Goal: Task Accomplishment & Management: Complete application form

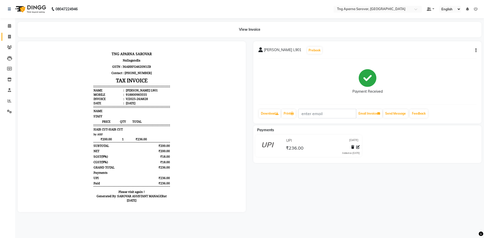
click at [6, 40] on link "Invoice" at bounding box center [8, 37] width 12 height 8
select select "7390"
select select "service"
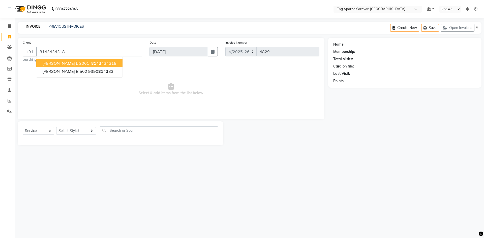
type input "8143434318"
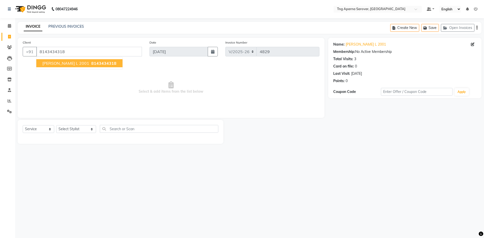
click at [71, 64] on span "[PERSON_NAME] L 2001" at bounding box center [65, 63] width 47 height 5
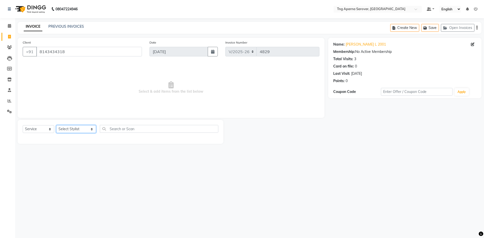
click at [69, 130] on select "Select Stylist [PERSON_NAME] [PERSON_NAME] MAM CHINNA DANISH [PERSON_NAME] POOJ…" at bounding box center [76, 129] width 40 height 8
select select "76427"
click at [56, 125] on select "Select Stylist [PERSON_NAME] [PERSON_NAME] MAM CHINNA DANISH [PERSON_NAME] POOJ…" at bounding box center [76, 129] width 40 height 8
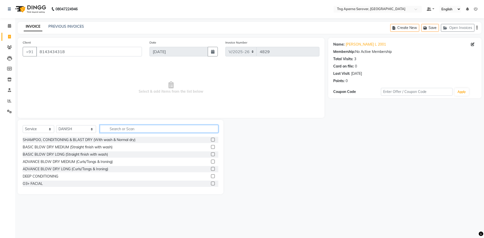
click at [117, 129] on input "text" at bounding box center [159, 129] width 119 height 8
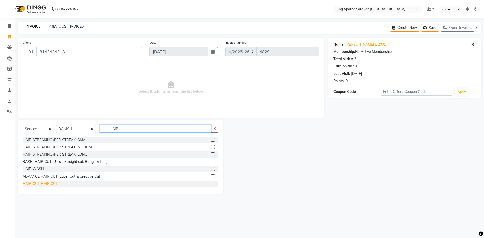
type input "HAIR"
click at [43, 186] on div "HAIR CUT-HAIR CUT" at bounding box center [40, 183] width 35 height 5
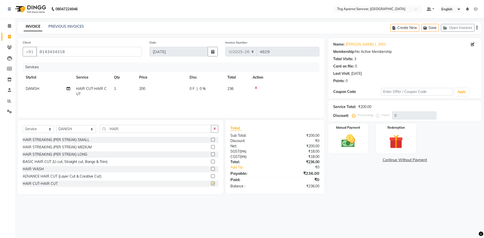
checkbox input "false"
click at [128, 129] on input "HAIR" at bounding box center [155, 129] width 111 height 8
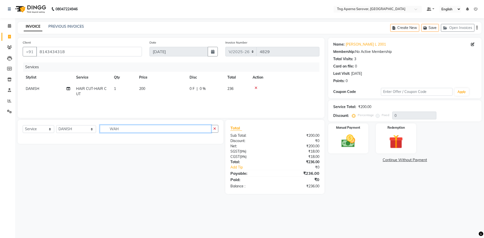
click at [122, 129] on input "WAH" at bounding box center [155, 129] width 111 height 8
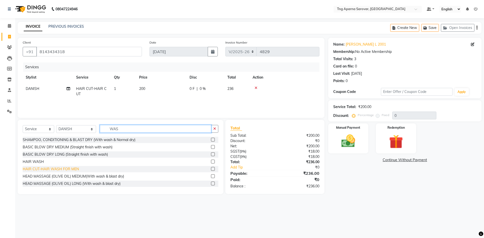
type input "WAS"
click at [73, 168] on div "HAIR CUT-HAIR WASH FOR MEN" at bounding box center [51, 169] width 56 height 5
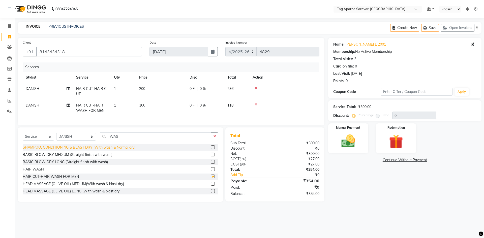
checkbox input "false"
click at [351, 148] on img at bounding box center [348, 141] width 23 height 17
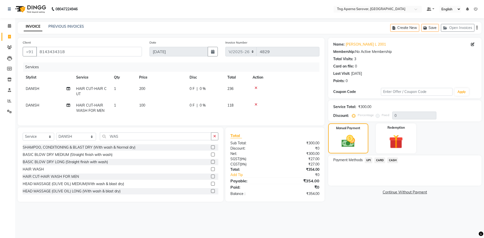
click at [369, 161] on span "UPI" at bounding box center [369, 161] width 8 height 6
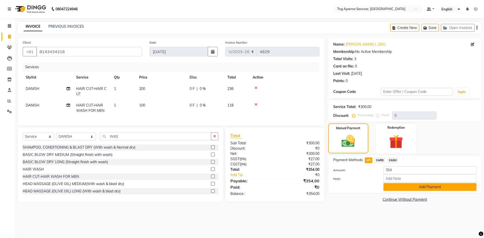
click at [398, 187] on button "Add Payment" at bounding box center [430, 187] width 93 height 8
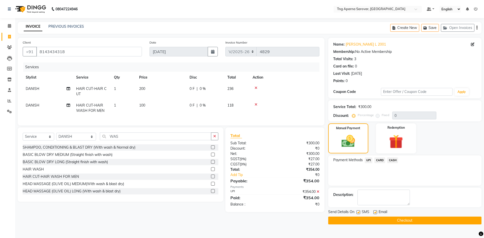
click at [414, 221] on button "Checkout" at bounding box center [404, 221] width 153 height 8
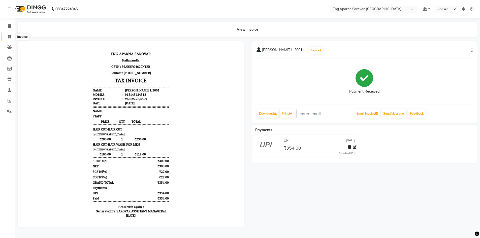
click at [6, 37] on span at bounding box center [9, 37] width 9 height 6
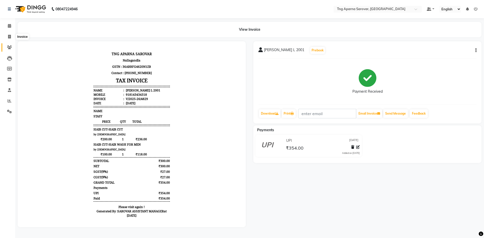
select select "service"
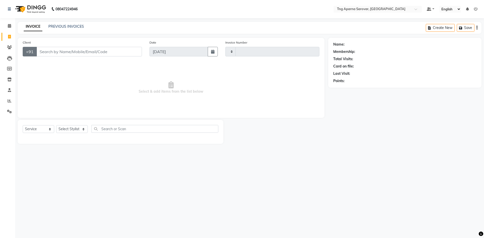
type input "4830"
select select "7390"
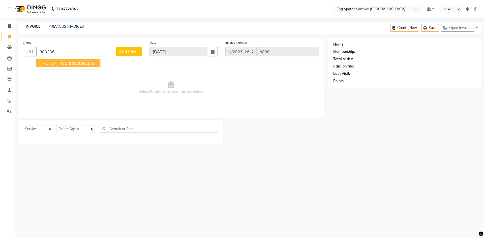
click at [64, 63] on span "HONEY J 701" at bounding box center [54, 63] width 25 height 5
type input "9032063256"
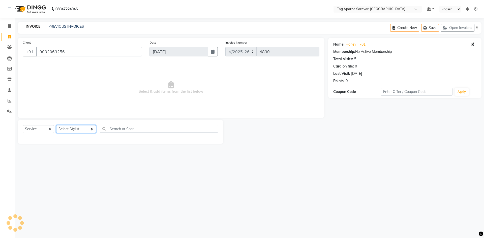
click at [85, 127] on select "Select Stylist [PERSON_NAME] [PERSON_NAME] MAM CHINNA DANISH [PERSON_NAME] POOJ…" at bounding box center [76, 129] width 40 height 8
select select "76427"
click at [56, 125] on select "Select Stylist [PERSON_NAME] [PERSON_NAME] MAM CHINNA DANISH [PERSON_NAME] POOJ…" at bounding box center [76, 129] width 40 height 8
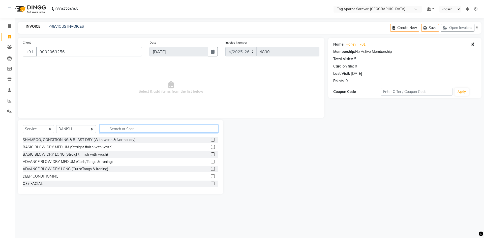
click at [121, 128] on input "text" at bounding box center [159, 129] width 119 height 8
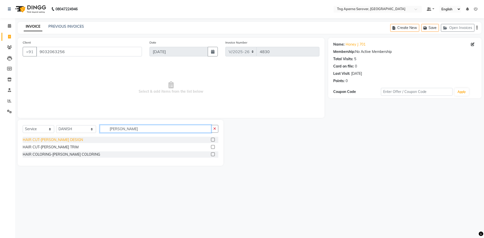
type input "[PERSON_NAME]"
click at [59, 140] on div "HAIR CUT-[PERSON_NAME] DESIGN" at bounding box center [53, 139] width 60 height 5
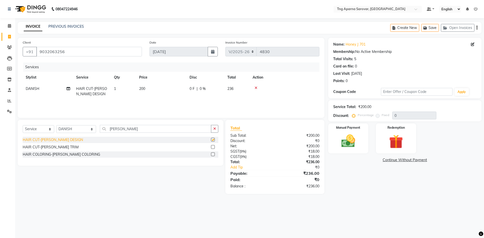
checkbox input "false"
click at [350, 148] on img at bounding box center [348, 141] width 23 height 17
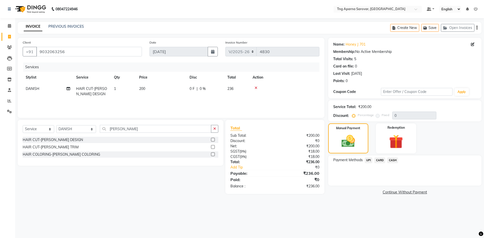
click at [368, 162] on span "UPI" at bounding box center [369, 161] width 8 height 6
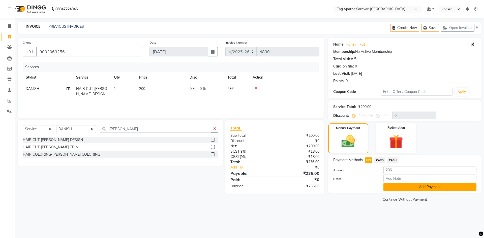
click at [400, 186] on button "Add Payment" at bounding box center [430, 187] width 93 height 8
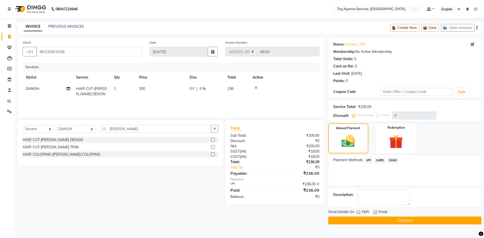
click at [408, 218] on button "Checkout" at bounding box center [404, 221] width 153 height 8
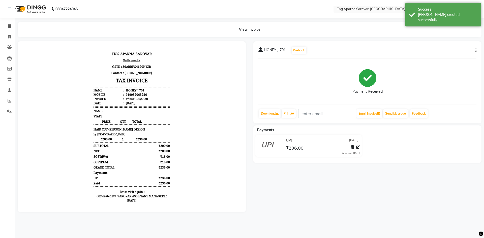
click at [6, 32] on li "Invoice" at bounding box center [7, 37] width 15 height 11
click at [5, 40] on link "Invoice" at bounding box center [8, 37] width 12 height 8
select select "7390"
select select "service"
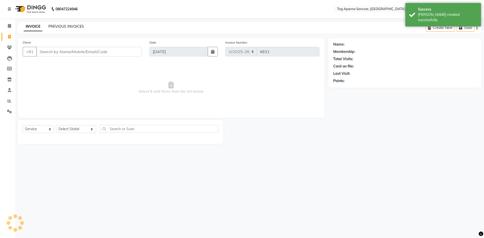
click at [62, 27] on link "PREVIOUS INVOICES" at bounding box center [66, 26] width 36 height 5
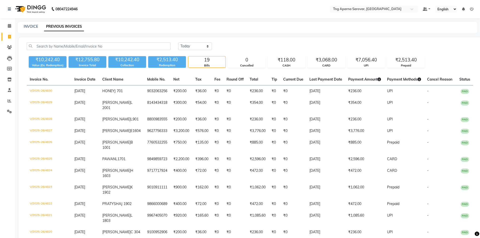
click at [9, 35] on icon at bounding box center [9, 37] width 3 height 4
select select "service"
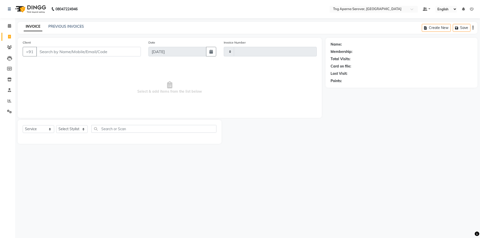
type input "4831"
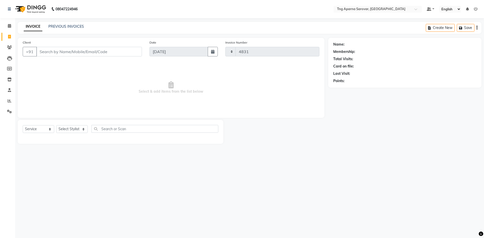
select select "7390"
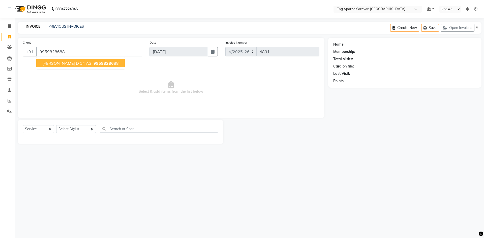
type input "9959828688"
click at [47, 64] on span "[PERSON_NAME] D 14 A3" at bounding box center [66, 63] width 49 height 5
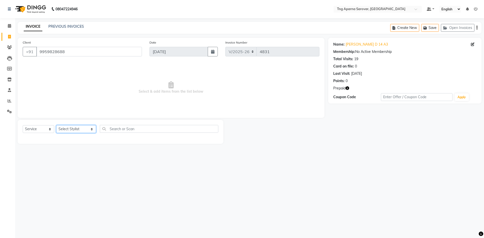
click at [75, 128] on select "Select Stylist [PERSON_NAME] [PERSON_NAME] MAM CHINNA DANISH [PERSON_NAME] POOJ…" at bounding box center [76, 129] width 40 height 8
select select "64166"
click at [56, 125] on select "Select Stylist [PERSON_NAME] [PERSON_NAME] MAM CHINNA DANISH [PERSON_NAME] POOJ…" at bounding box center [76, 129] width 40 height 8
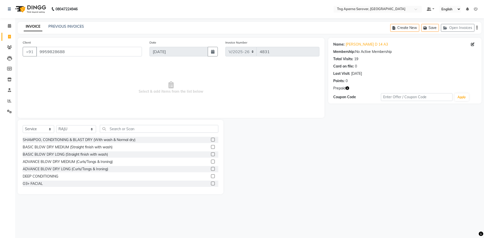
drag, startPoint x: 133, startPoint y: 124, endPoint x: 132, endPoint y: 130, distance: 5.6
click at [133, 125] on div "Select Service Product Membership Package Voucher Prepaid Gift Card Select Styl…" at bounding box center [121, 157] width 206 height 74
click at [132, 130] on input "text" at bounding box center [159, 129] width 119 height 8
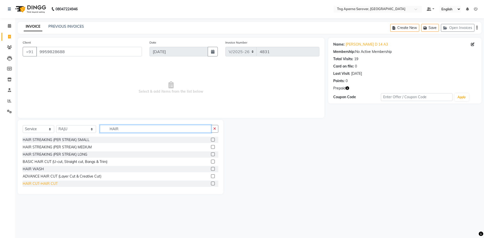
type input "HAIR"
click at [33, 185] on div "HAIR CUT-HAIR CUT" at bounding box center [40, 183] width 35 height 5
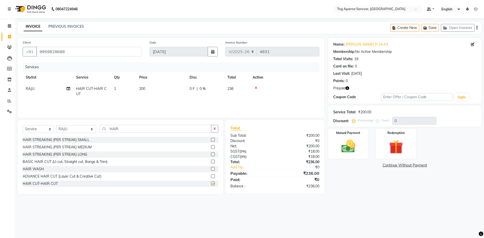
checkbox input "false"
click at [134, 126] on input "HAIR" at bounding box center [155, 129] width 111 height 8
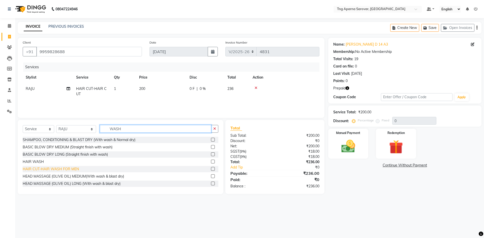
type input "WASH"
click at [52, 167] on div "HAIR CUT-HAIR WASH FOR MEN" at bounding box center [51, 169] width 56 height 5
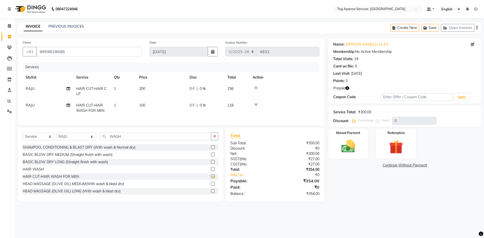
checkbox input "false"
click at [145, 105] on span "100" at bounding box center [142, 105] width 6 height 5
select select "64166"
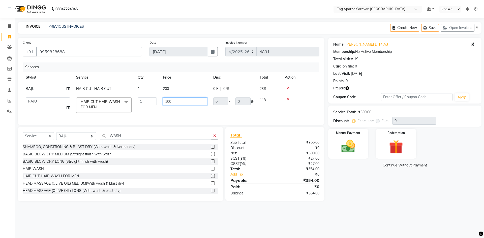
click at [169, 102] on input "100" at bounding box center [185, 102] width 44 height 8
type input "150"
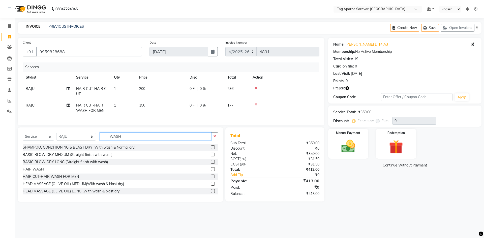
click at [128, 137] on input "WASH" at bounding box center [155, 137] width 111 height 8
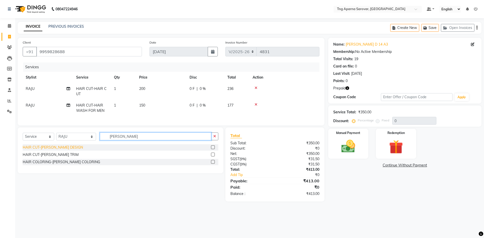
type input "[PERSON_NAME]"
click at [56, 150] on div "HAIR CUT-[PERSON_NAME] DESIGN" at bounding box center [53, 147] width 60 height 5
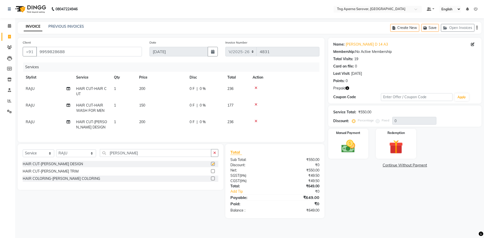
checkbox input "false"
click at [392, 140] on img at bounding box center [395, 147] width 23 height 18
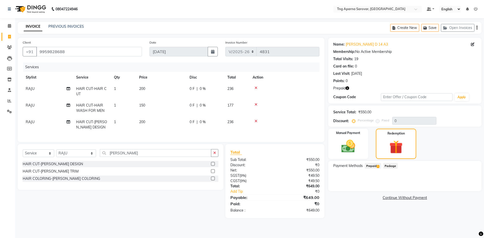
click at [376, 168] on span "Prepaid 1" at bounding box center [373, 166] width 16 height 6
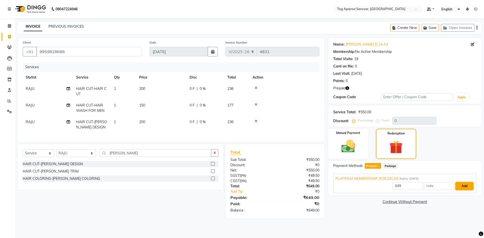
click at [462, 183] on button "Add" at bounding box center [464, 186] width 18 height 9
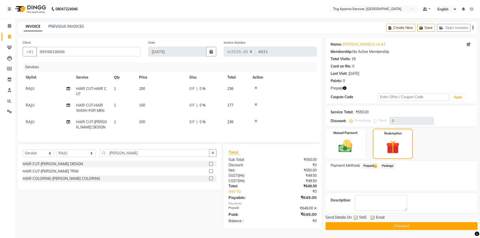
click at [436, 229] on button "Checkout" at bounding box center [402, 226] width 152 height 8
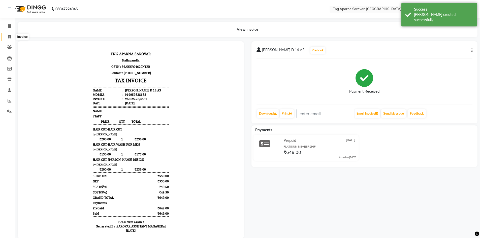
click at [8, 39] on span at bounding box center [9, 37] width 9 height 6
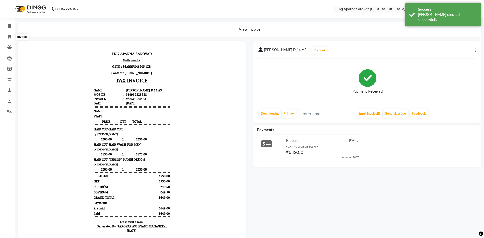
select select "7390"
select select "service"
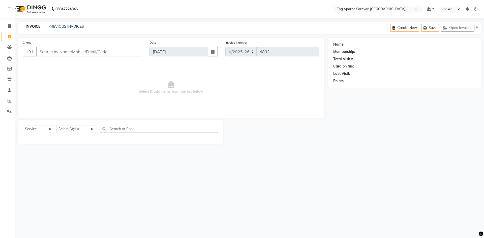
click at [309, 151] on main "INVOICE PREVIOUS INVOICES Create New Save Open Invoices Client +91 Date [DATE] …" at bounding box center [249, 87] width 469 height 130
click at [89, 131] on select "Select Stylist [PERSON_NAME] [PERSON_NAME] MAM CHINNA DANISH [PERSON_NAME] POOJ…" at bounding box center [76, 129] width 40 height 8
select select "89862"
click at [56, 125] on select "Select Stylist [PERSON_NAME] [PERSON_NAME] MAM CHINNA DANISH [PERSON_NAME] POOJ…" at bounding box center [76, 129] width 40 height 8
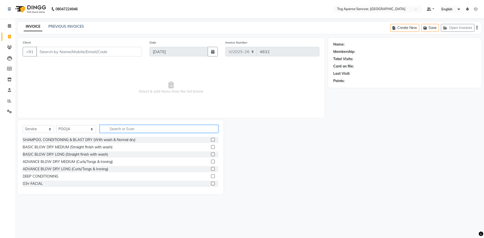
click at [137, 130] on input "text" at bounding box center [159, 129] width 119 height 8
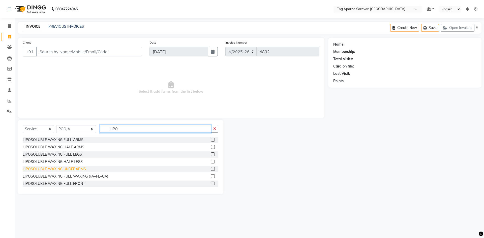
type input "LIPO"
click at [71, 169] on div "LIPOSOLUBLE WAXING UNDERARMS" at bounding box center [54, 169] width 63 height 5
checkbox input "false"
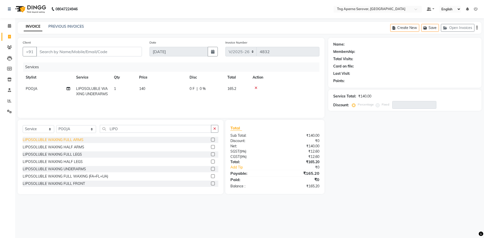
click at [39, 142] on div "LIPOSOLUBLE WAXING FULL ARMS" at bounding box center [53, 139] width 61 height 5
checkbox input "false"
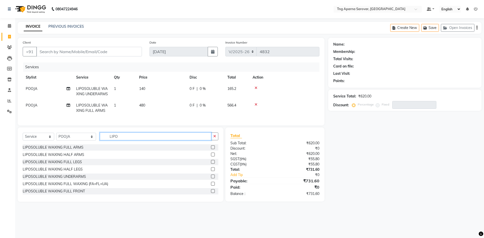
click at [119, 140] on input "LIPO" at bounding box center [155, 137] width 111 height 8
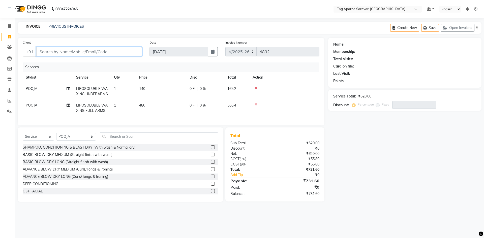
click at [79, 52] on input "Client" at bounding box center [89, 52] width 106 height 10
click at [437, 164] on div "Name: Membership: Total Visits: Card on file: Last Visit: Points: Service Total…" at bounding box center [406, 120] width 157 height 164
click at [62, 55] on input "Client" at bounding box center [89, 52] width 106 height 10
type input "9"
type input "0"
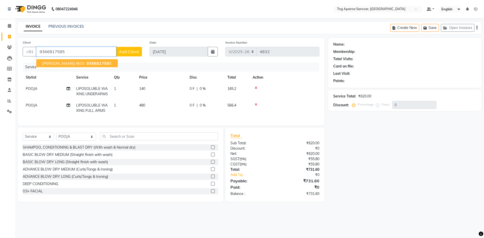
type input "9366817585"
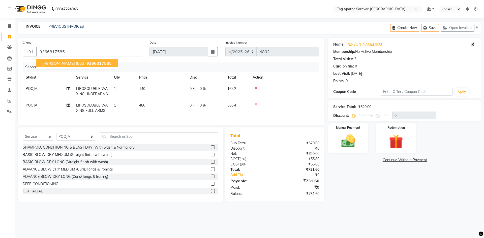
click at [71, 63] on span "[PERSON_NAME] I603" at bounding box center [63, 63] width 42 height 5
click at [350, 146] on img at bounding box center [348, 141] width 23 height 17
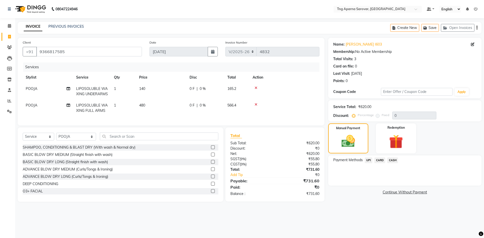
click at [368, 162] on span "UPI" at bounding box center [369, 161] width 8 height 6
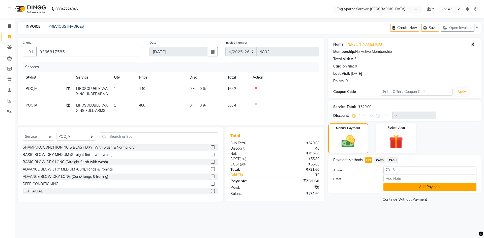
click at [424, 187] on button "Add Payment" at bounding box center [430, 187] width 93 height 8
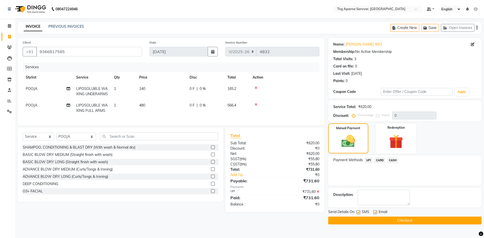
click at [404, 220] on button "Checkout" at bounding box center [404, 221] width 153 height 8
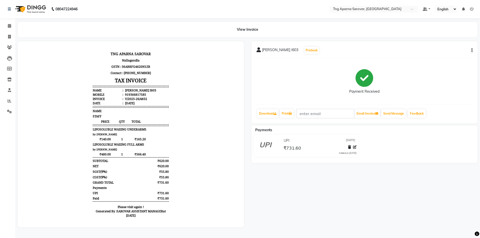
scroll to position [1, 0]
click at [7, 36] on span at bounding box center [9, 37] width 9 height 6
select select "service"
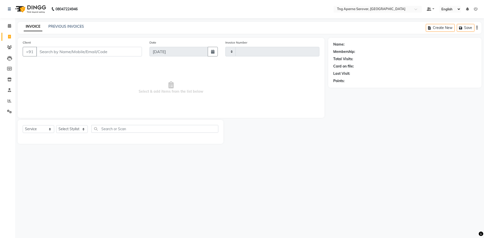
type input "4833"
select select "7390"
click at [64, 130] on select "Select Stylist" at bounding box center [72, 129] width 32 height 8
select select "89862"
click at [56, 125] on select "Select Stylist [PERSON_NAME] [PERSON_NAME] MAM CHINNA DANISH [PERSON_NAME] POOJ…" at bounding box center [76, 129] width 40 height 8
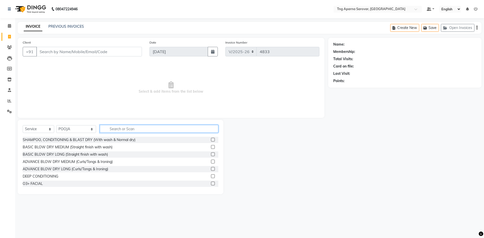
click at [114, 130] on input "text" at bounding box center [159, 129] width 119 height 8
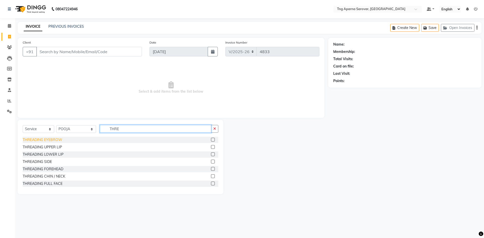
type input "THRE"
click at [27, 141] on div "THREADING EYEBROW" at bounding box center [43, 139] width 40 height 5
checkbox input "false"
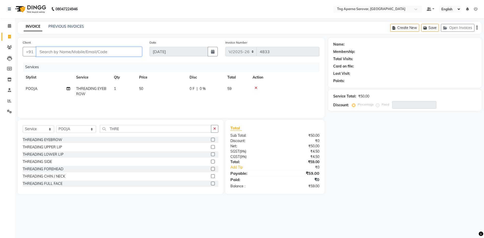
click at [103, 54] on input "Client" at bounding box center [89, 52] width 106 height 10
type input "9"
type input "0"
type input "9989955030"
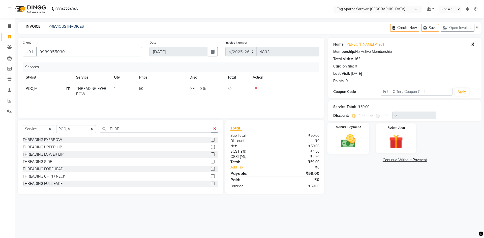
click at [341, 127] on label "Manual Payment" at bounding box center [348, 127] width 25 height 5
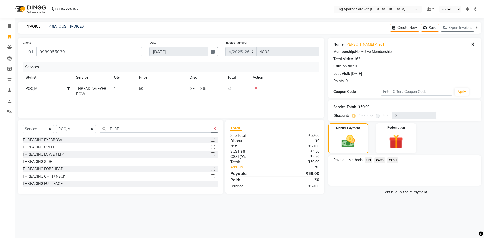
click at [376, 159] on span "CARD" at bounding box center [379, 161] width 11 height 6
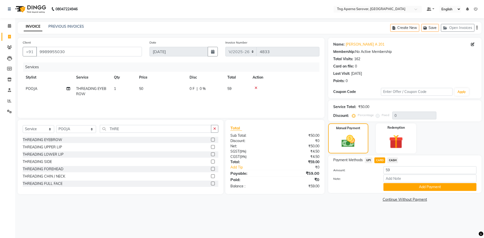
click at [409, 187] on button "Add Payment" at bounding box center [430, 187] width 93 height 8
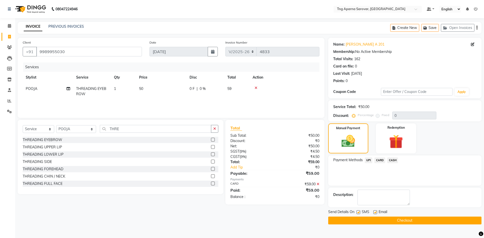
click at [423, 224] on button "Checkout" at bounding box center [404, 221] width 153 height 8
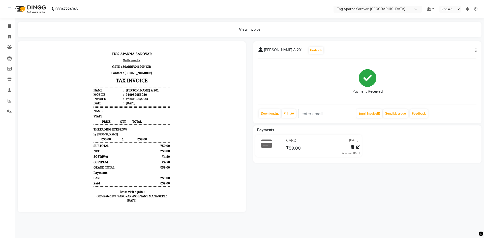
click at [4, 42] on li "Invoice" at bounding box center [7, 37] width 15 height 11
click at [6, 36] on span at bounding box center [9, 37] width 9 height 6
select select "service"
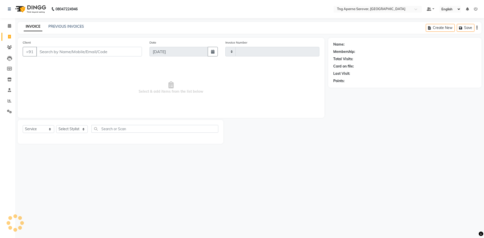
type input "4834"
select select "7390"
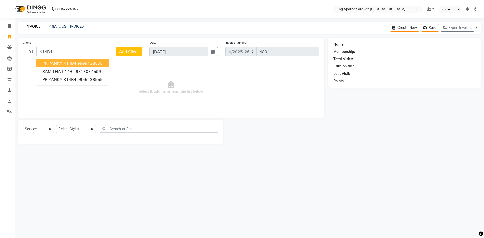
click at [66, 65] on span "PRIYANKA K14B4" at bounding box center [59, 63] width 34 height 5
type input "9999438555"
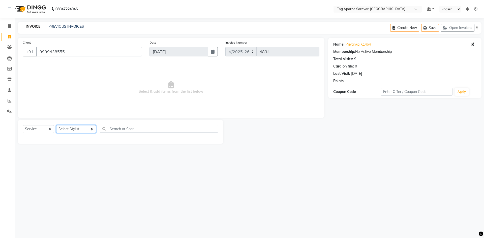
click at [74, 131] on select "Select Stylist [PERSON_NAME] [PERSON_NAME] MAM CHINNA DANISH [PERSON_NAME] POOJ…" at bounding box center [76, 129] width 40 height 8
click at [130, 85] on span "Select & add items from the list below" at bounding box center [171, 88] width 297 height 50
click at [78, 132] on select "Select Stylist [PERSON_NAME] [PERSON_NAME] MAM CHINNA DANISH [PERSON_NAME] POOJ…" at bounding box center [76, 129] width 40 height 8
select select "64166"
click at [56, 125] on select "Select Stylist [PERSON_NAME] [PERSON_NAME] MAM CHINNA DANISH [PERSON_NAME] POOJ…" at bounding box center [76, 129] width 40 height 8
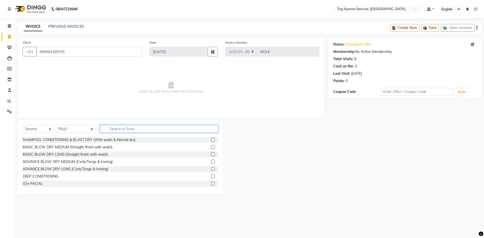
click at [119, 129] on input "text" at bounding box center [159, 129] width 119 height 8
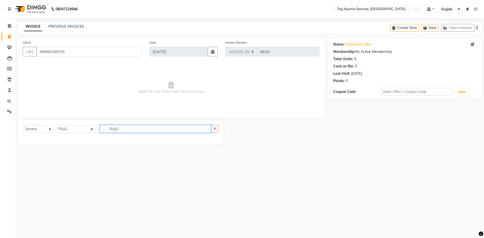
click at [119, 128] on input "RAJU" at bounding box center [155, 129] width 111 height 8
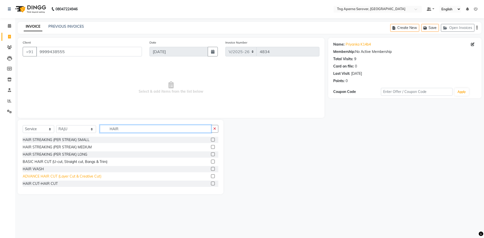
type input "HAIR"
click at [70, 176] on div "ADVANCE HAIR CUT (Layer Cut & Creative Cut)" at bounding box center [62, 176] width 79 height 5
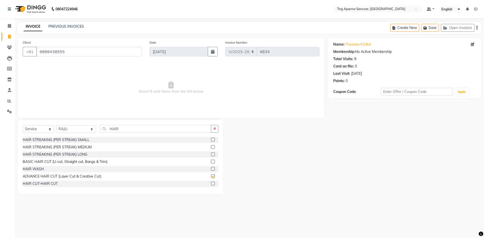
checkbox input "false"
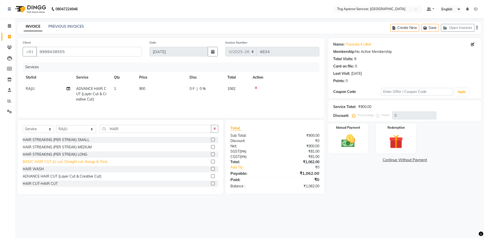
click at [63, 162] on div "BASIC HAIR CUT (U-cut, Straight cut, Bangs & Trim)" at bounding box center [65, 161] width 85 height 5
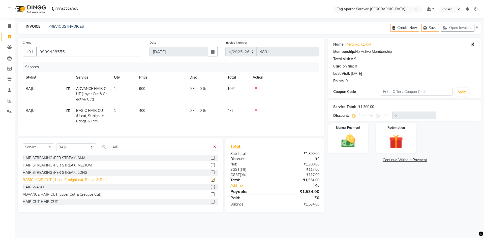
checkbox input "false"
click at [119, 151] on input "HAIR" at bounding box center [155, 147] width 111 height 8
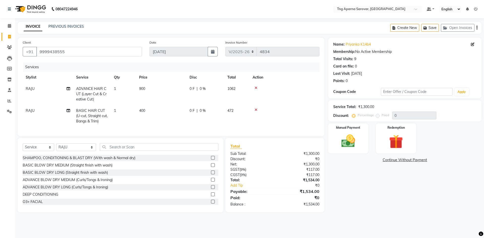
click at [256, 87] on icon at bounding box center [256, 88] width 3 height 4
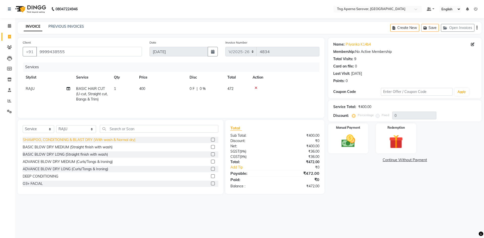
click at [87, 139] on div "SHAMPOO, CONDITIONING & BLAST DRY (With wash & Normal dry)" at bounding box center [79, 139] width 113 height 5
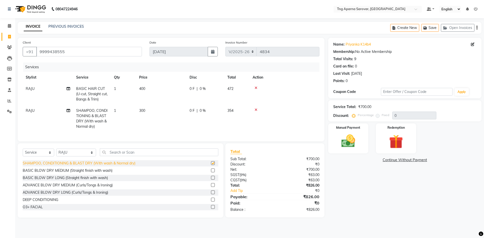
checkbox input "false"
click at [346, 135] on img at bounding box center [348, 141] width 23 height 17
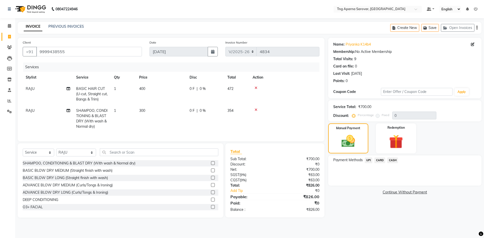
click at [369, 162] on span "UPI" at bounding box center [369, 161] width 8 height 6
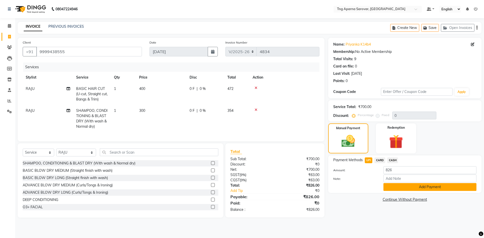
click at [400, 186] on button "Add Payment" at bounding box center [430, 187] width 93 height 8
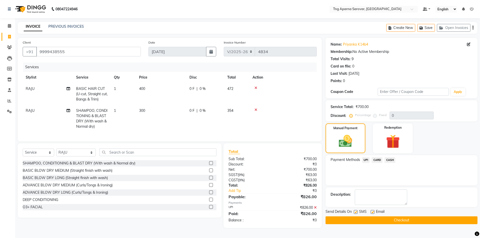
click at [403, 219] on button "Checkout" at bounding box center [402, 221] width 152 height 8
